Goal: Obtain resource: Download file/media

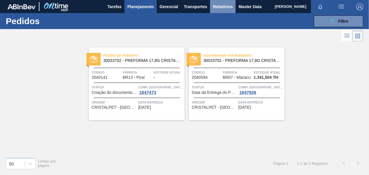
click at [216, 6] on span "Relatórios" at bounding box center [223, 6] width 20 height 7
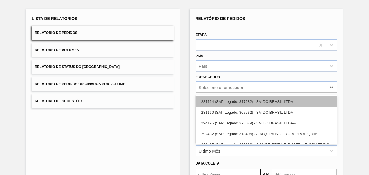
click at [220, 89] on div "option 281164 (SAP Legado: 317682) - 3M DO BRASIL LTDA focused, 1 of 101. 101 r…" at bounding box center [267, 86] width 142 height 11
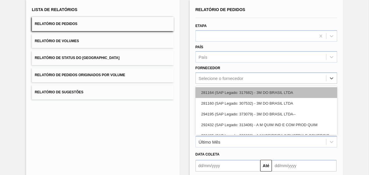
scroll to position [38, 0]
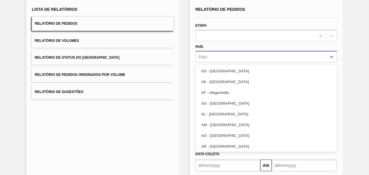
click at [220, 56] on div "País" at bounding box center [261, 57] width 131 height 8
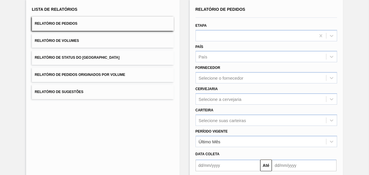
click at [186, 57] on div "Lista de Relatórios Relatório de Pedidos Relatório de Volumes Relatório de Stat…" at bounding box center [184, 111] width 369 height 240
click at [218, 121] on div "Selecione suas carteiras" at bounding box center [267, 119] width 142 height 11
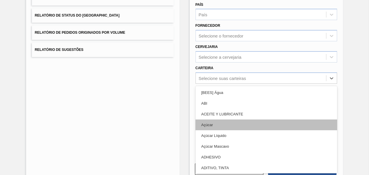
click at [218, 121] on div "Açúcar" at bounding box center [267, 124] width 142 height 11
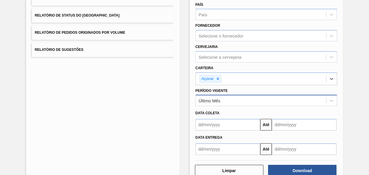
click at [234, 101] on div "Último Mês" at bounding box center [261, 100] width 131 height 8
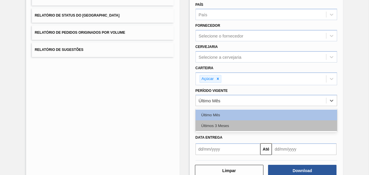
click at [221, 128] on div "Últimos 3 Meses" at bounding box center [267, 125] width 142 height 11
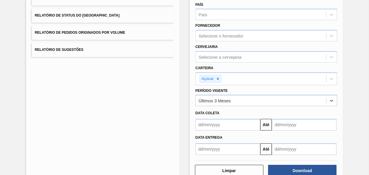
click at [218, 126] on input "text" at bounding box center [228, 125] width 65 height 12
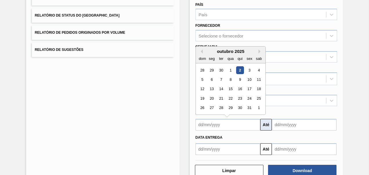
type input "[DATE]"
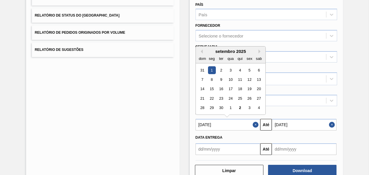
click at [355, 91] on div "Lista de Relatórios Relatório de Pedidos Relatório de Volumes Relatório de Stat…" at bounding box center [184, 69] width 369 height 241
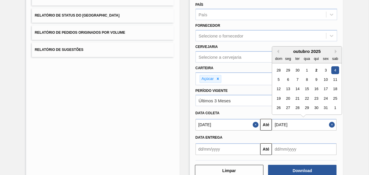
click at [275, 124] on input "[DATE]" at bounding box center [304, 125] width 65 height 12
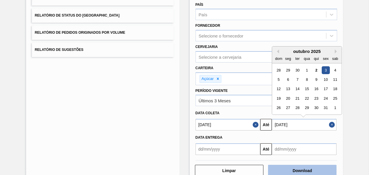
type input "[DATE]"
click at [298, 171] on button "Download" at bounding box center [302, 170] width 68 height 12
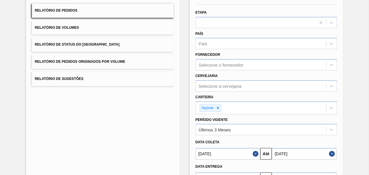
scroll to position [0, 0]
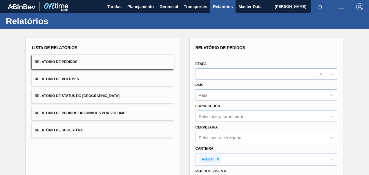
click at [59, 113] on span "Relatório de Pedidos Originados por Volume" at bounding box center [80, 113] width 91 height 4
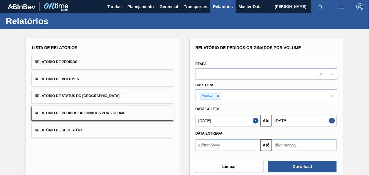
scroll to position [27, 0]
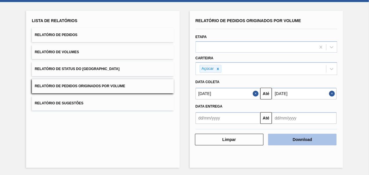
click at [290, 141] on button "Download" at bounding box center [302, 139] width 68 height 12
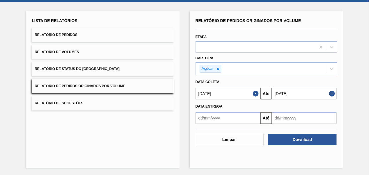
click at [348, 62] on div "Lista de Relatórios Relatório de Pedidos Relatório de Volumes Relatório de Stat…" at bounding box center [184, 88] width 369 height 173
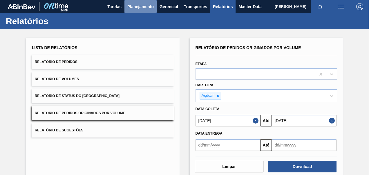
click at [132, 6] on span "Planejamento" at bounding box center [140, 6] width 26 height 7
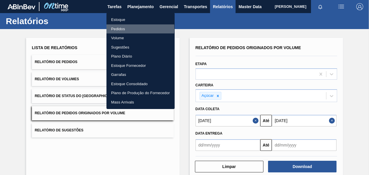
click at [121, 28] on li "Pedidos" at bounding box center [140, 28] width 68 height 9
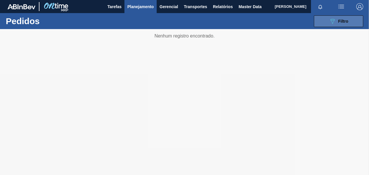
click at [349, 22] on button "089F7B8B-B2A5-4AFE-B5C0-19BA573D28AC Filtro" at bounding box center [338, 21] width 49 height 12
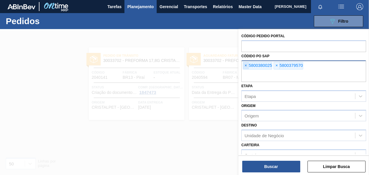
click at [244, 65] on span "×" at bounding box center [246, 65] width 6 height 7
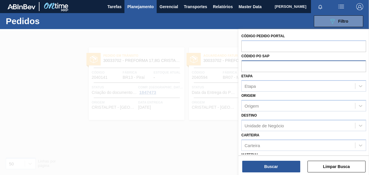
click at [244, 65] on input "text" at bounding box center [303, 65] width 125 height 11
paste input "text"
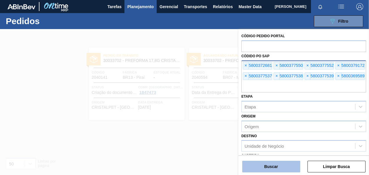
click at [262, 167] on button "Buscar" at bounding box center [271, 166] width 58 height 12
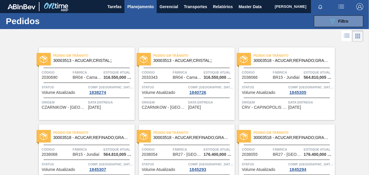
click at [341, 38] on li at bounding box center [346, 35] width 11 height 10
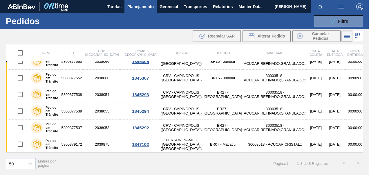
scroll to position [48, 0]
